Goal: Contribute content: Add original content to the website for others to see

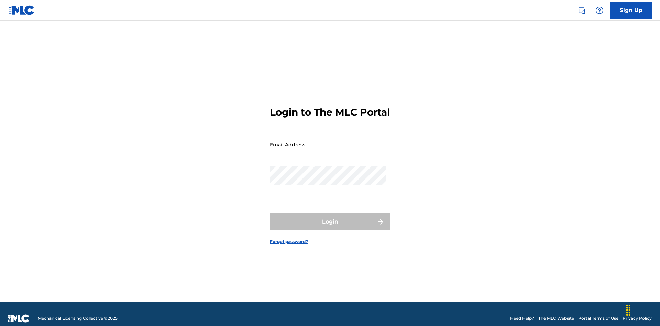
scroll to position [9, 0]
click at [328, 141] on input "Email Address" at bounding box center [328, 145] width 116 height 20
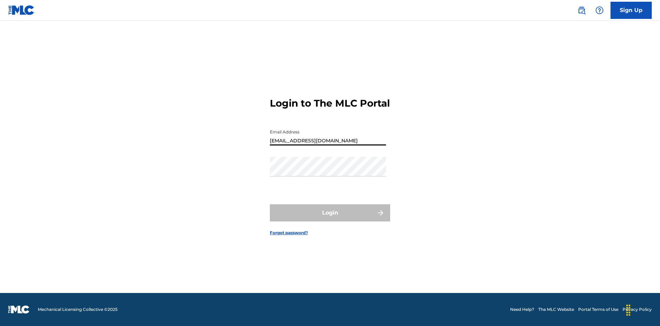
type input "Duke.McTesterson@gmail.com"
click at [330, 219] on button "Login" at bounding box center [330, 212] width 120 height 17
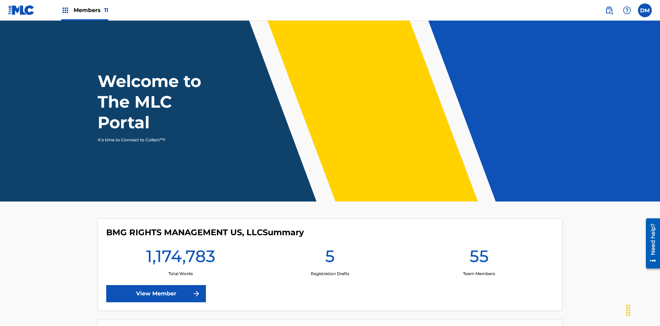
click at [85, 10] on span "Members 11" at bounding box center [91, 10] width 35 height 8
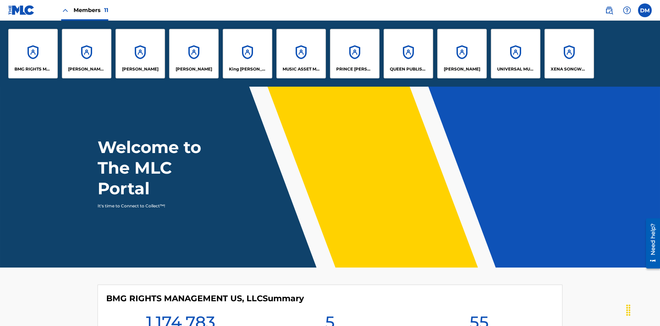
click at [515, 69] on p "UNIVERSAL MUSIC PUB GROUP" at bounding box center [515, 69] width 37 height 6
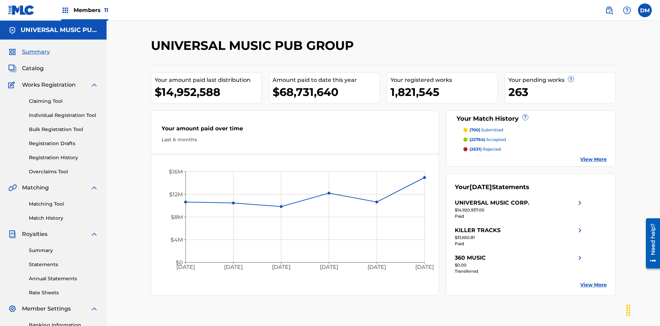
click at [64, 112] on link "Individual Registration Tool" at bounding box center [63, 115] width 69 height 7
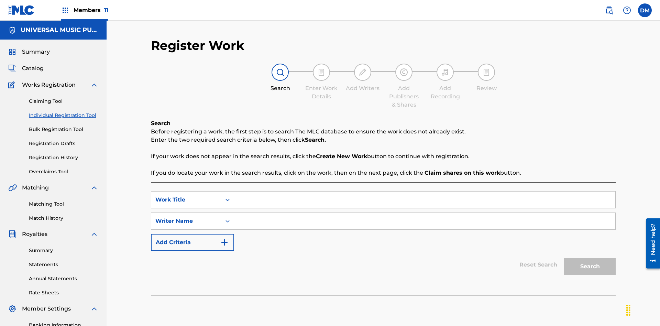
click at [425, 191] on input "Search Form" at bounding box center [424, 199] width 381 height 16
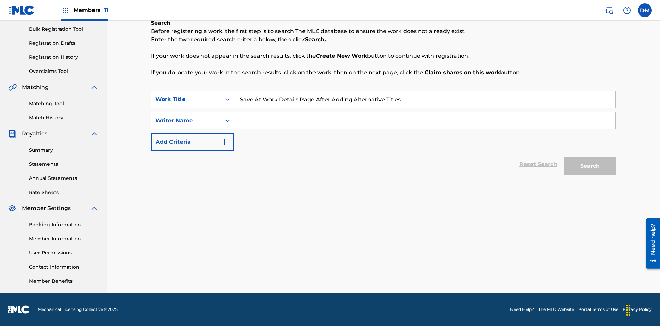
type input "Save At Work Details Page After Adding Alternative Titles"
click at [425, 121] on input "Search Form" at bounding box center [424, 120] width 381 height 16
type input "QWERTYUIOP"
click at [590, 166] on button "Search" at bounding box center [590, 165] width 52 height 17
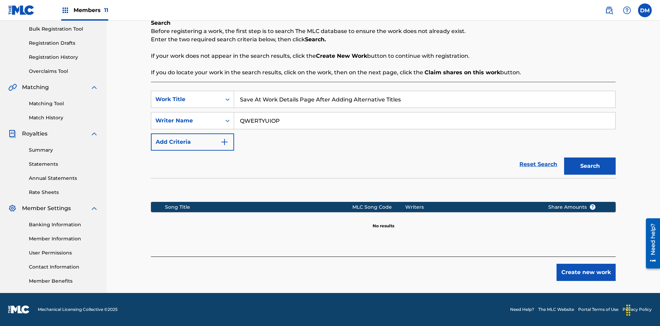
click at [586, 272] on button "Create new work" at bounding box center [585, 272] width 59 height 17
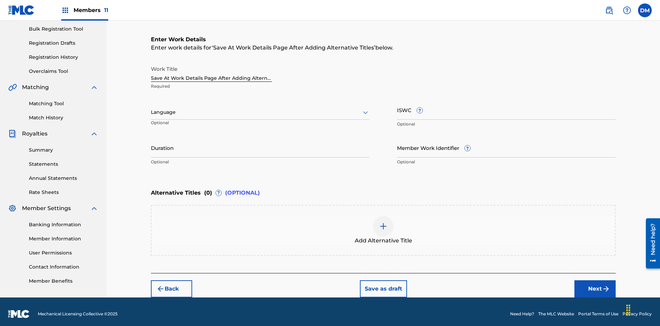
click at [260, 143] on input "Duration" at bounding box center [260, 148] width 219 height 20
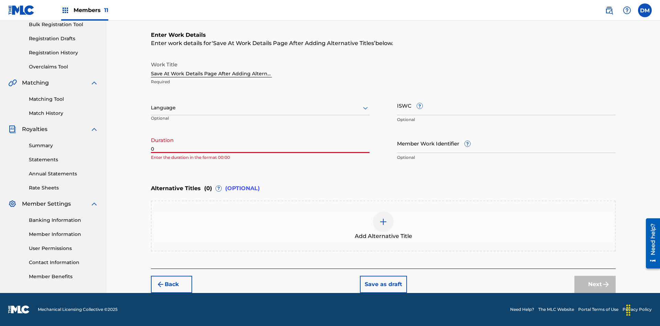
click at [260, 143] on input "0" at bounding box center [260, 143] width 219 height 20
type input "00:00"
click at [365, 108] on icon at bounding box center [365, 108] width 8 height 8
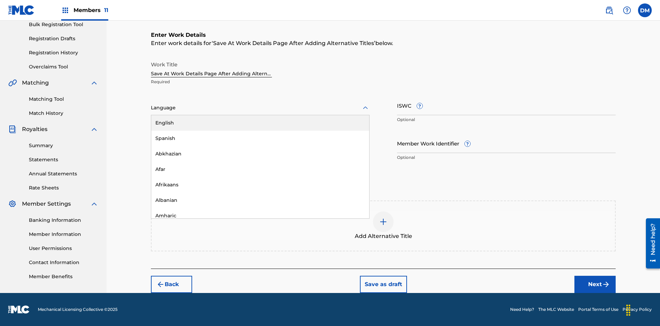
click at [260, 169] on div "Afar" at bounding box center [260, 169] width 218 height 15
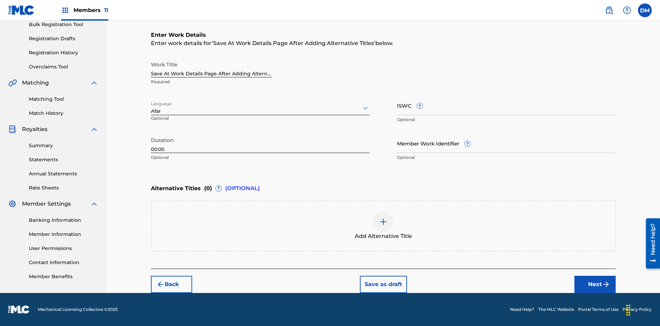
click at [506, 143] on input "Member Work Identifier ?" at bounding box center [506, 143] width 219 height 20
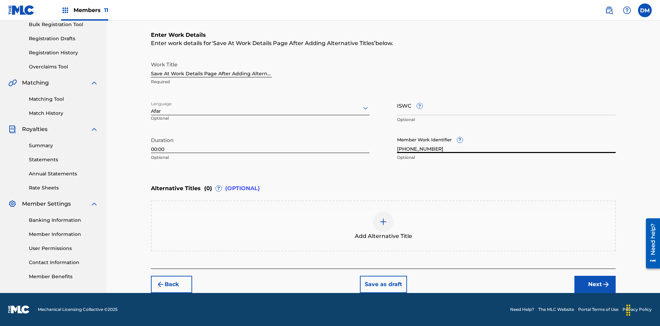
type input "2025.08.11.15"
click at [506, 105] on input "ISWC ?" at bounding box center [506, 106] width 219 height 20
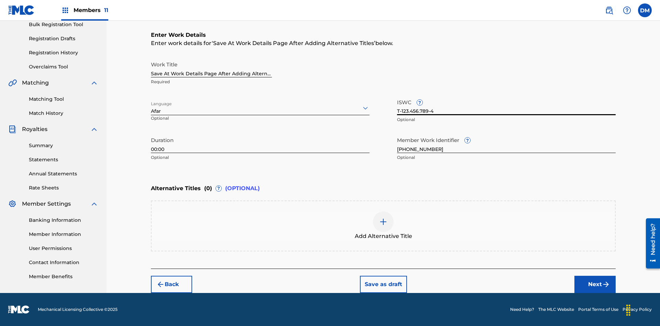
type input "T-123.456.789-4"
click at [383, 225] on img at bounding box center [383, 222] width 8 height 8
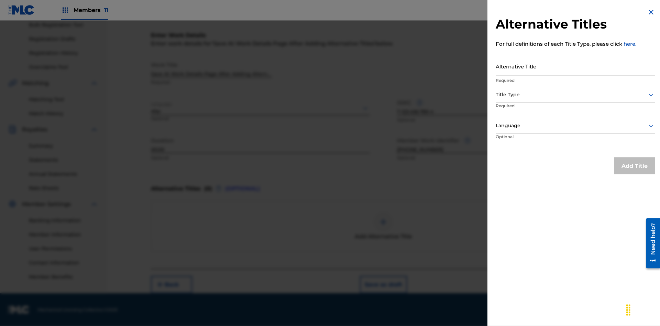
click at [575, 66] on input "Alternative Title" at bounding box center [575, 66] width 159 height 20
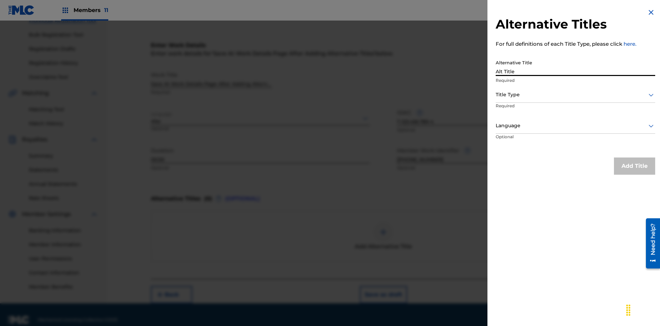
type input "Alt Title"
click at [575, 95] on div at bounding box center [575, 94] width 159 height 9
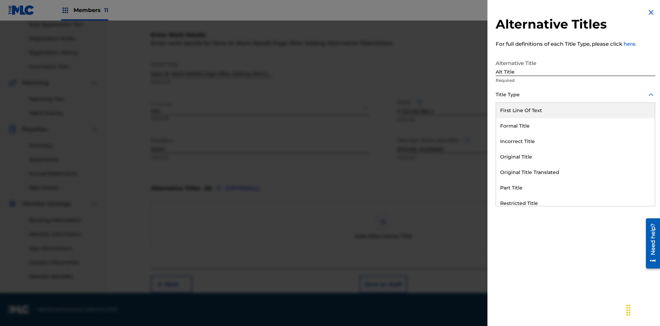
click at [575, 157] on div "Original Title" at bounding box center [575, 156] width 159 height 15
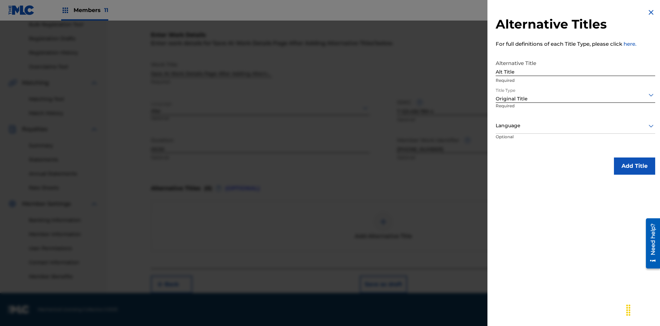
click at [575, 125] on div at bounding box center [575, 125] width 159 height 9
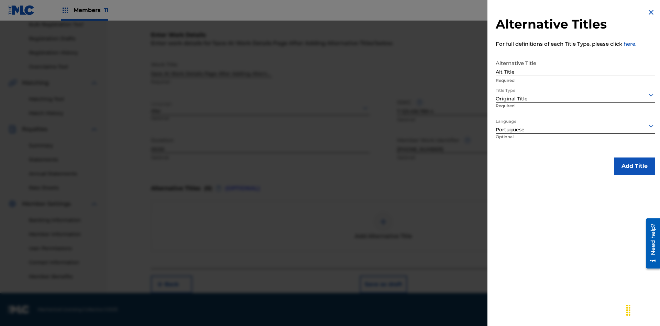
click at [635, 166] on button "Add Title" at bounding box center [634, 165] width 41 height 17
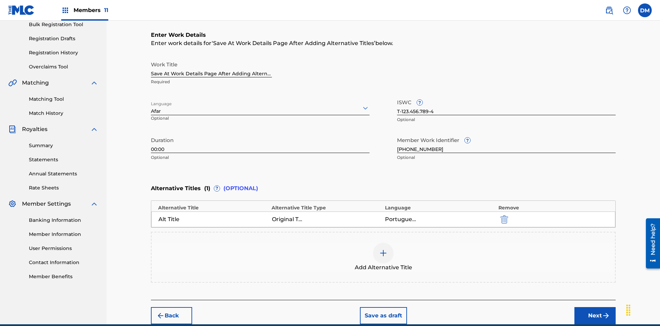
scroll to position [136, 0]
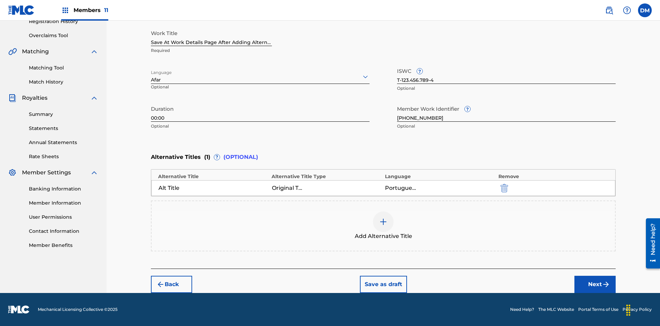
click at [383, 284] on button "Save as draft" at bounding box center [383, 284] width 47 height 17
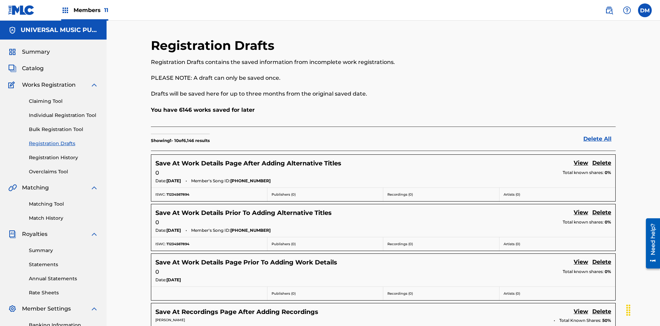
click at [581, 159] on link "View" at bounding box center [581, 163] width 14 height 9
